Goal: Task Accomplishment & Management: Use online tool/utility

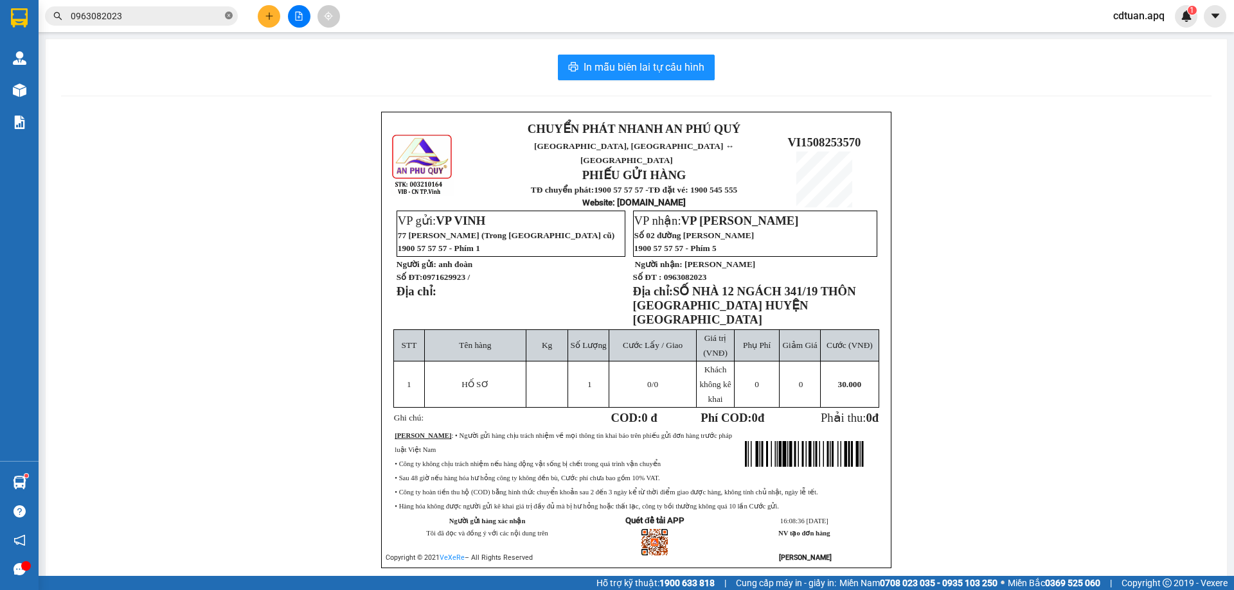
click at [226, 13] on icon "close-circle" at bounding box center [229, 16] width 8 height 8
click at [124, 15] on input "text" at bounding box center [147, 16] width 152 height 14
click at [148, 17] on input "text" at bounding box center [147, 16] width 152 height 14
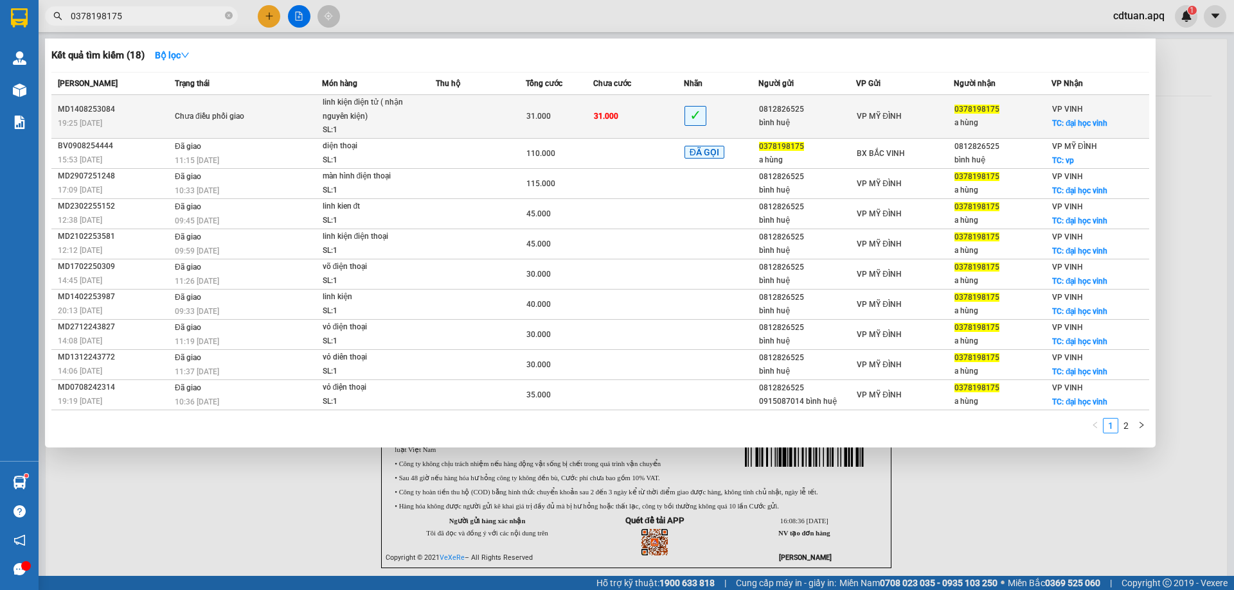
type input "0378198175"
click at [802, 121] on div "bình huệ" at bounding box center [807, 122] width 96 height 13
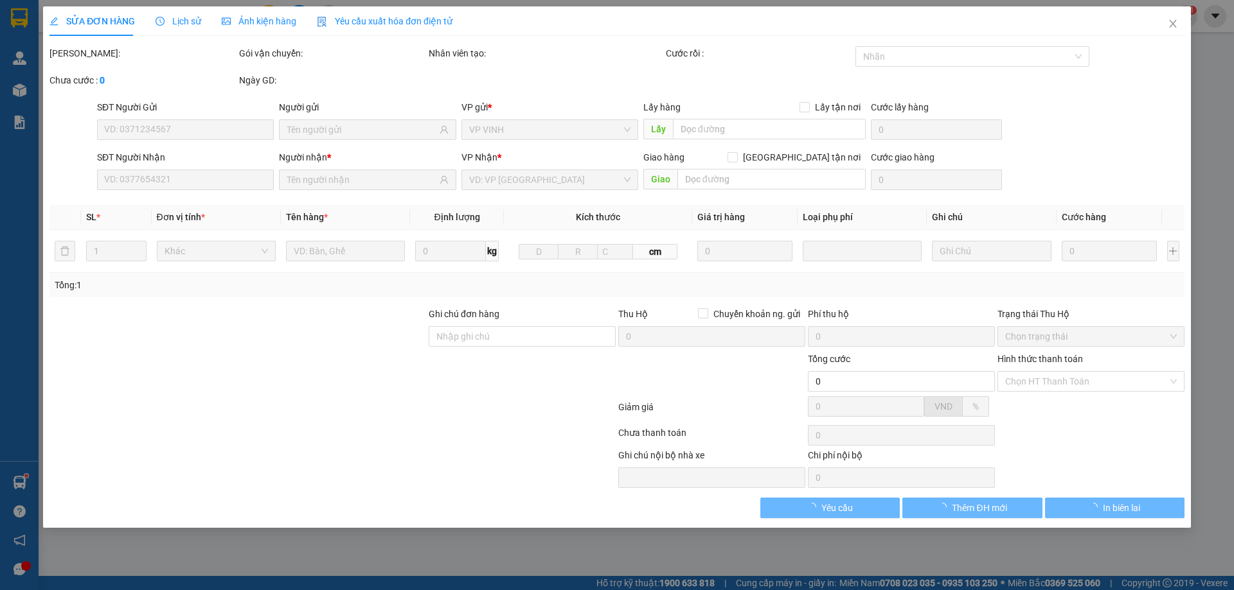
type input "0812826525"
type input "bình huệ"
type input "0378198175"
type input "a hùng"
checkbox input "true"
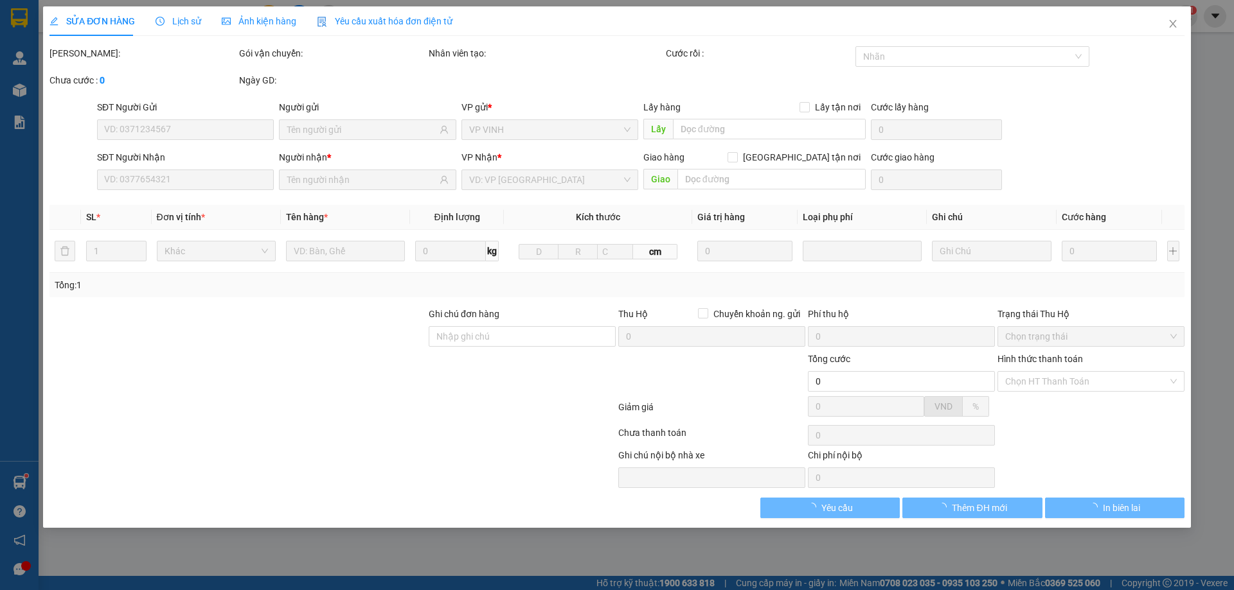
type input "đại học vinh"
type input "31.000"
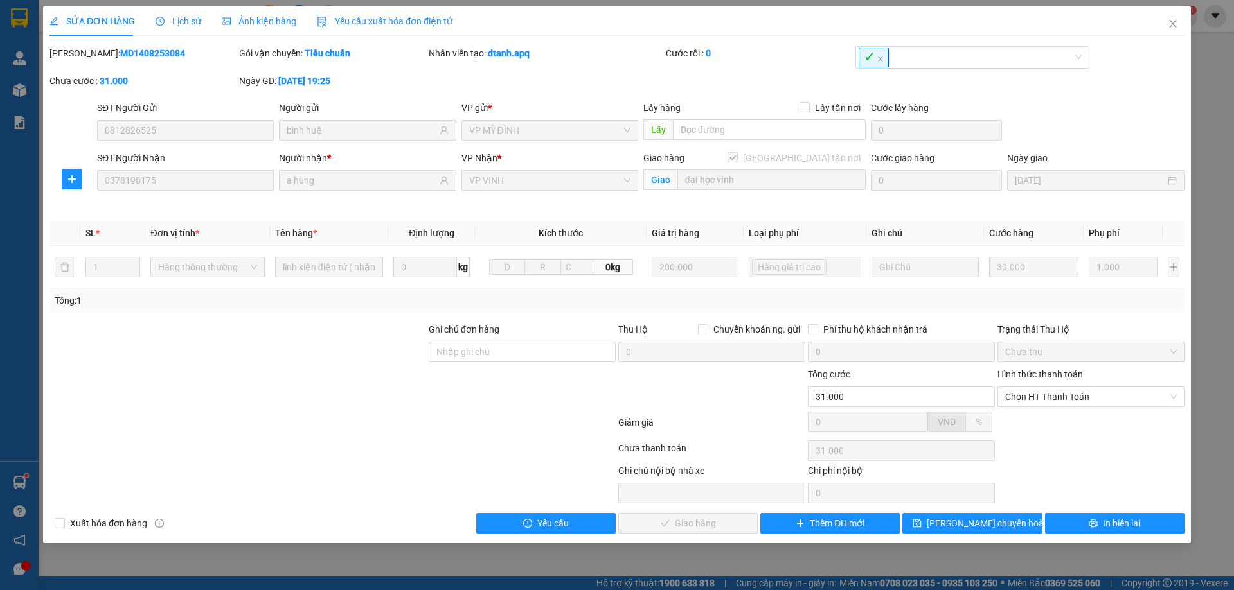
click at [184, 19] on span "Lịch sử" at bounding box center [178, 21] width 46 height 10
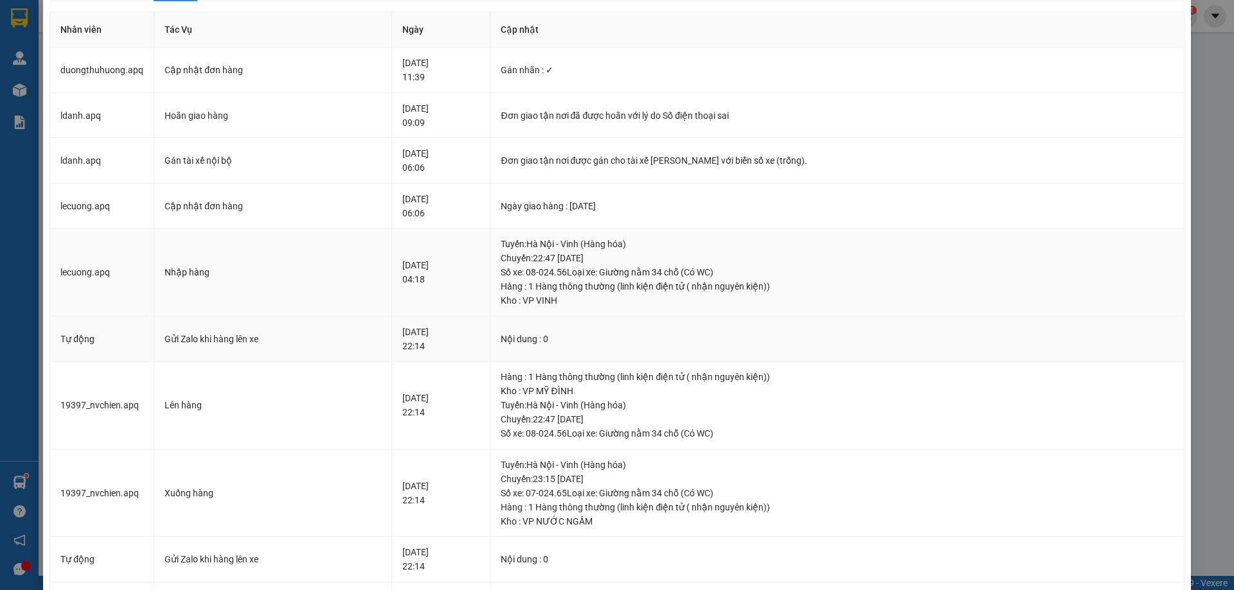
scroll to position [64, 0]
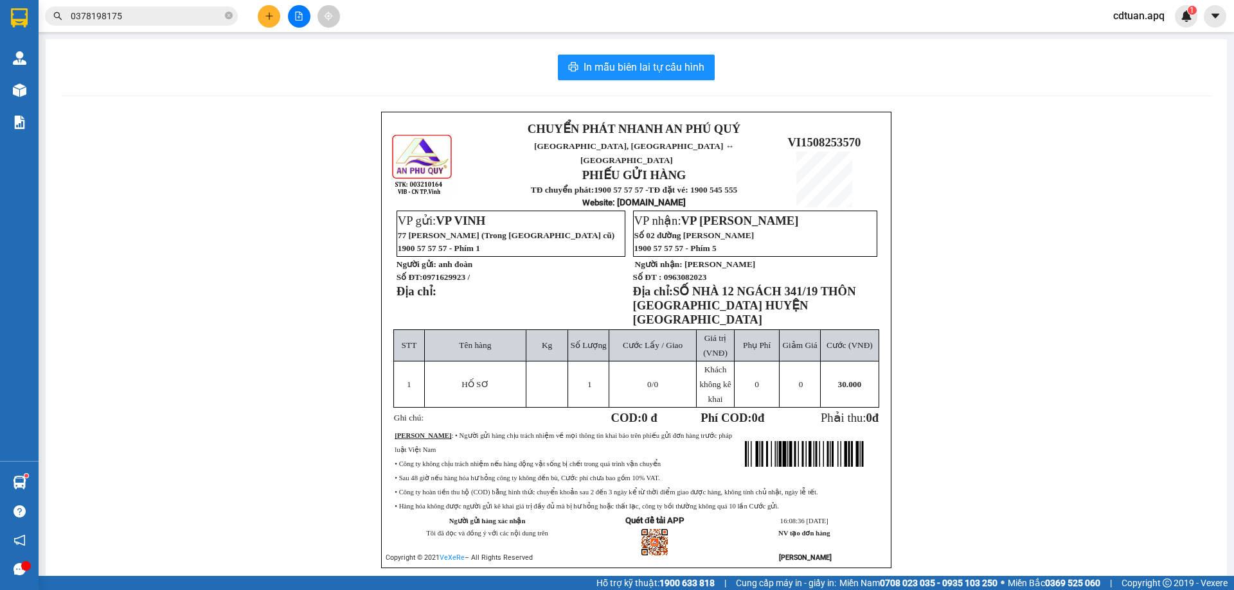
click at [143, 16] on input "0378198175" at bounding box center [147, 16] width 152 height 14
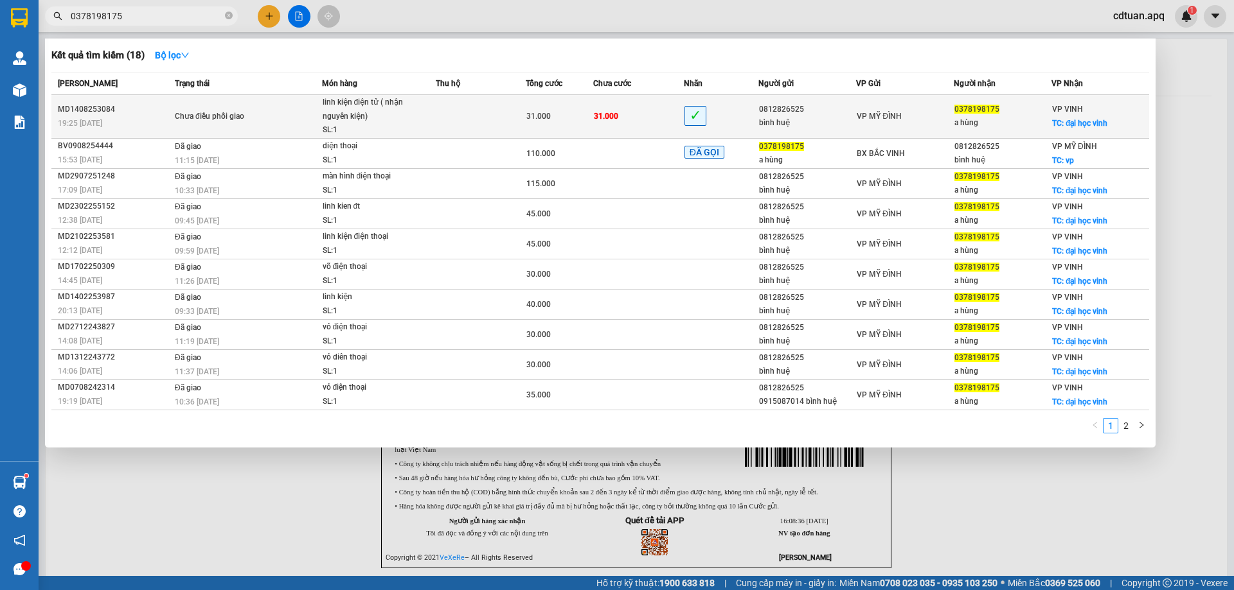
click at [606, 117] on span "31.000" at bounding box center [606, 116] width 24 height 9
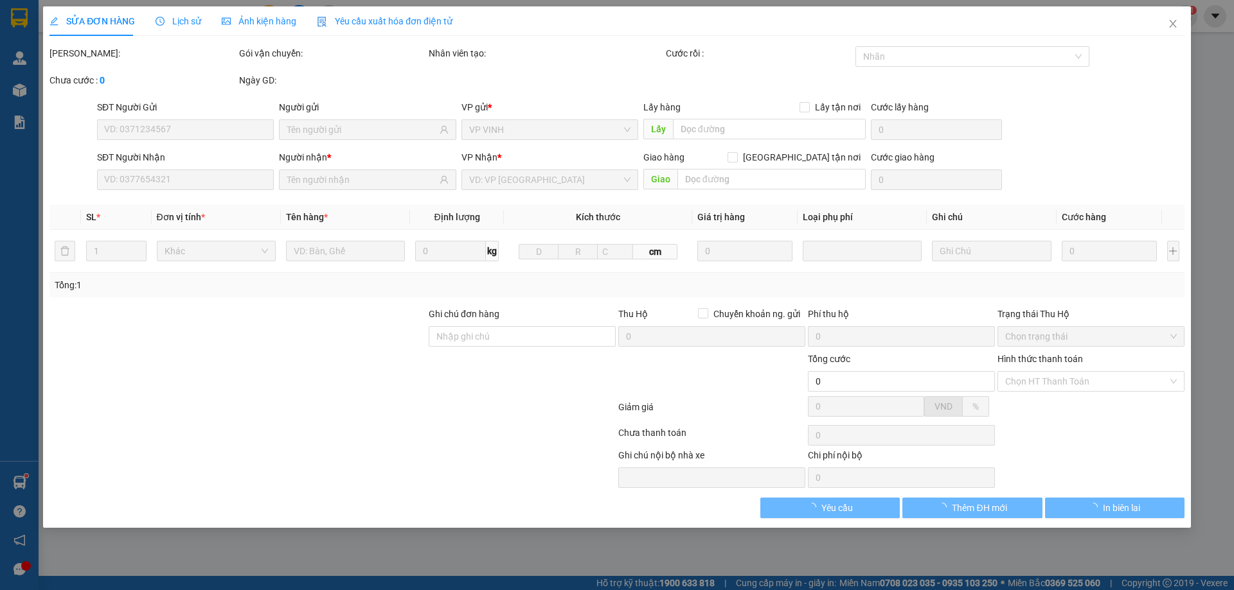
type input "0812826525"
type input "bình huệ"
type input "0378198175"
type input "a hùng"
checkbox input "true"
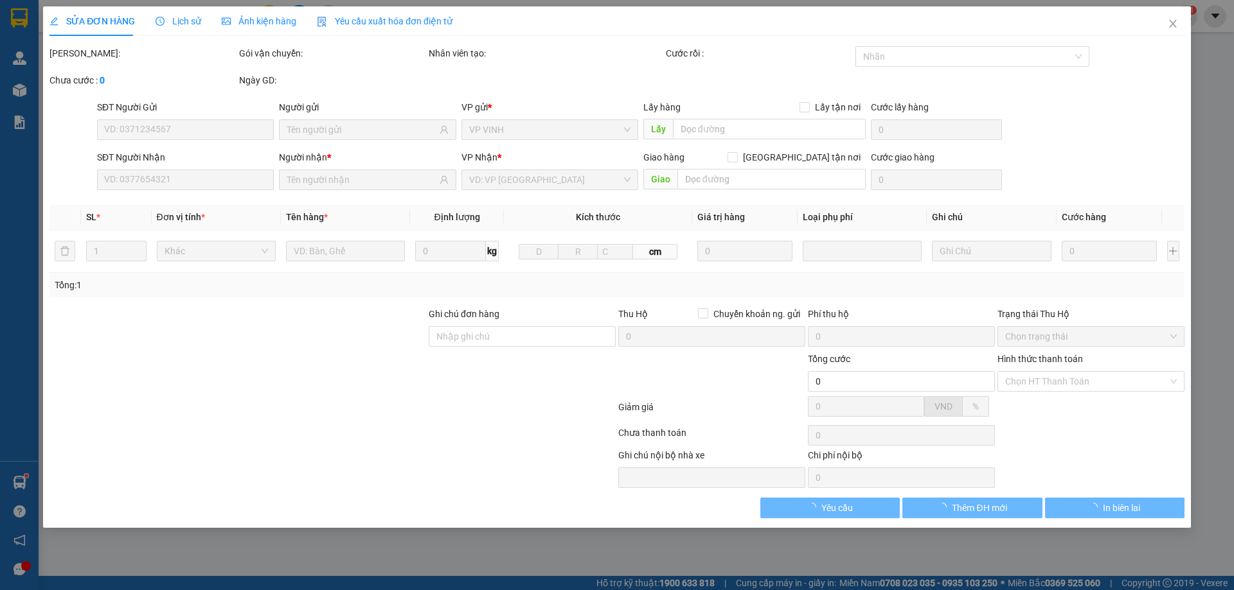
type input "đại học vinh"
type input "31.000"
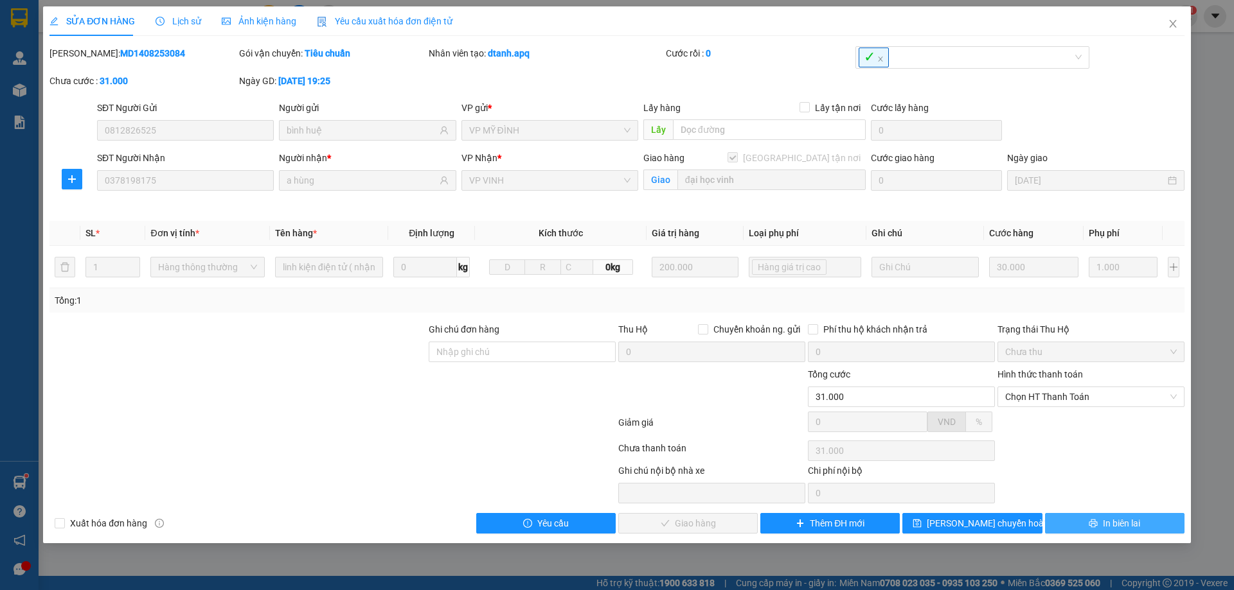
click at [1138, 526] on span "In biên lai" at bounding box center [1120, 524] width 37 height 14
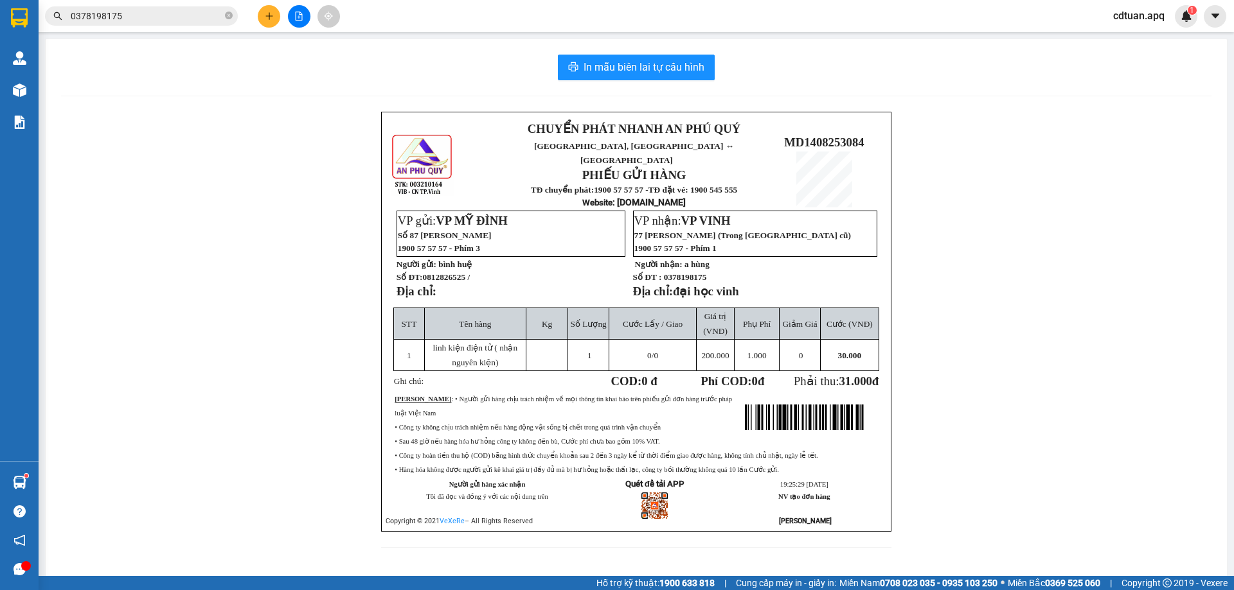
drag, startPoint x: 1129, startPoint y: 524, endPoint x: 1138, endPoint y: 518, distance: 10.2
